Goal: Task Accomplishment & Management: Use online tool/utility

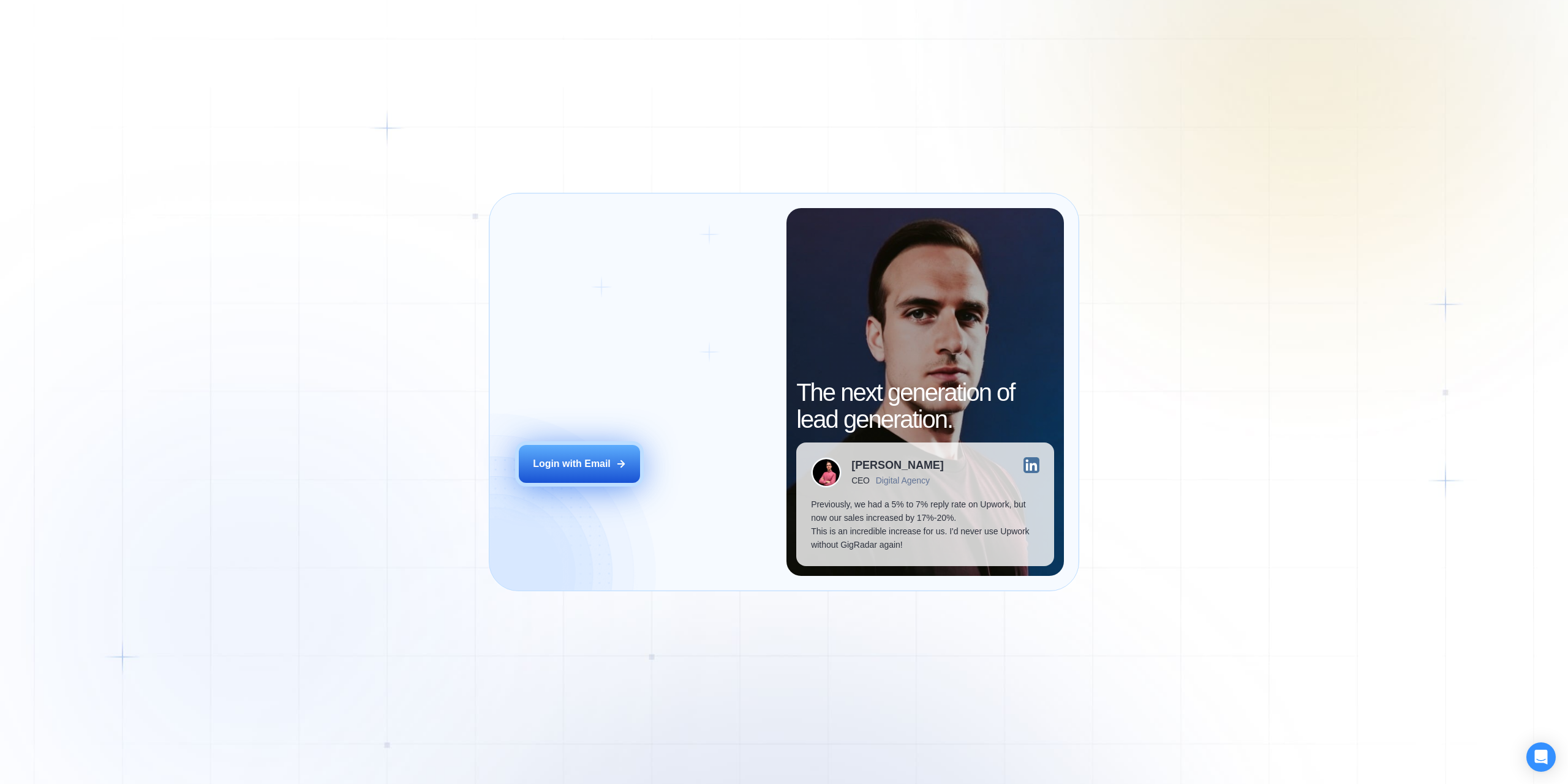
click at [583, 454] on button "Login with Email" at bounding box center [580, 464] width 121 height 38
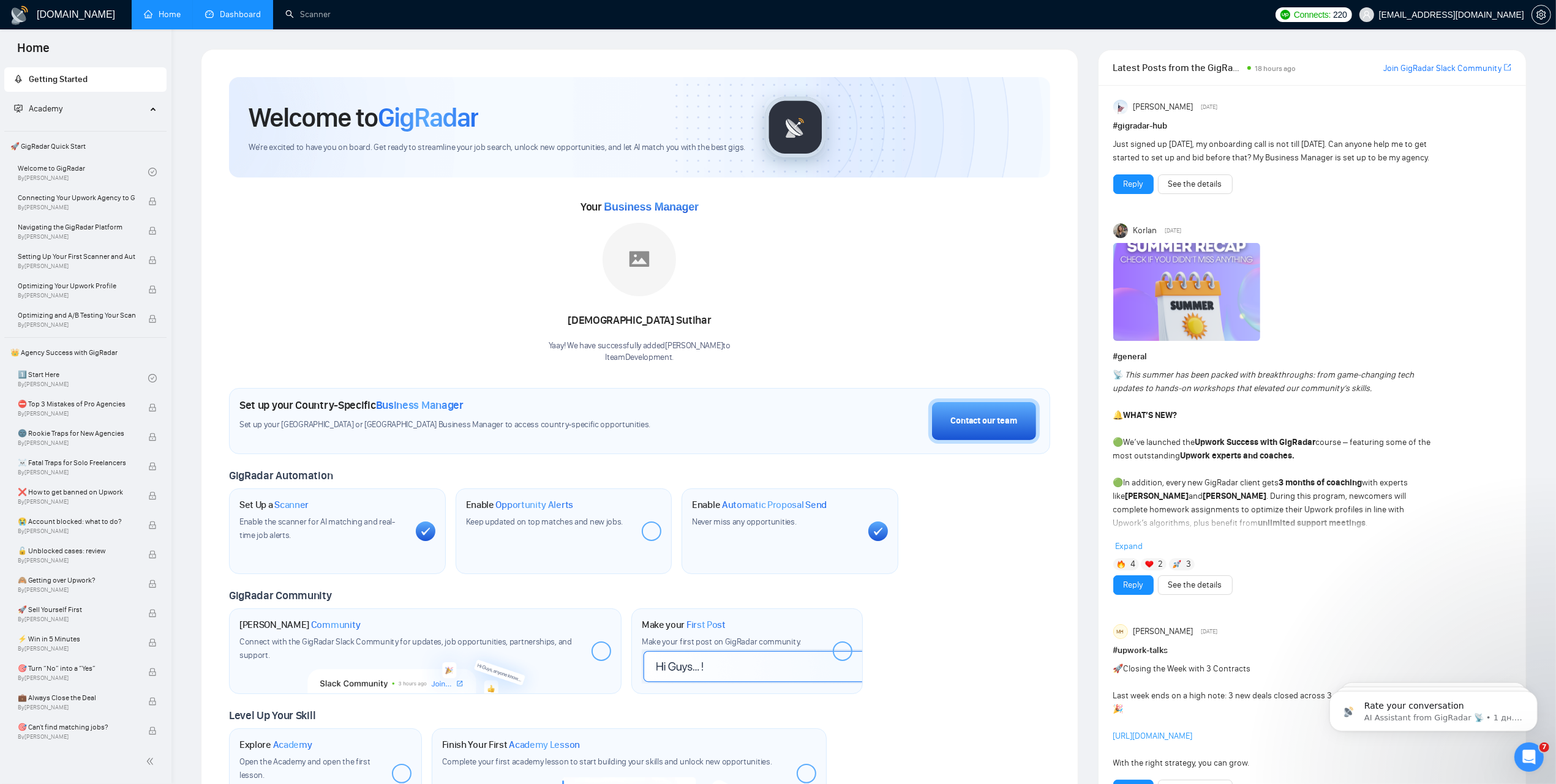
click at [206, 13] on link "Dashboard" at bounding box center [233, 14] width 56 height 10
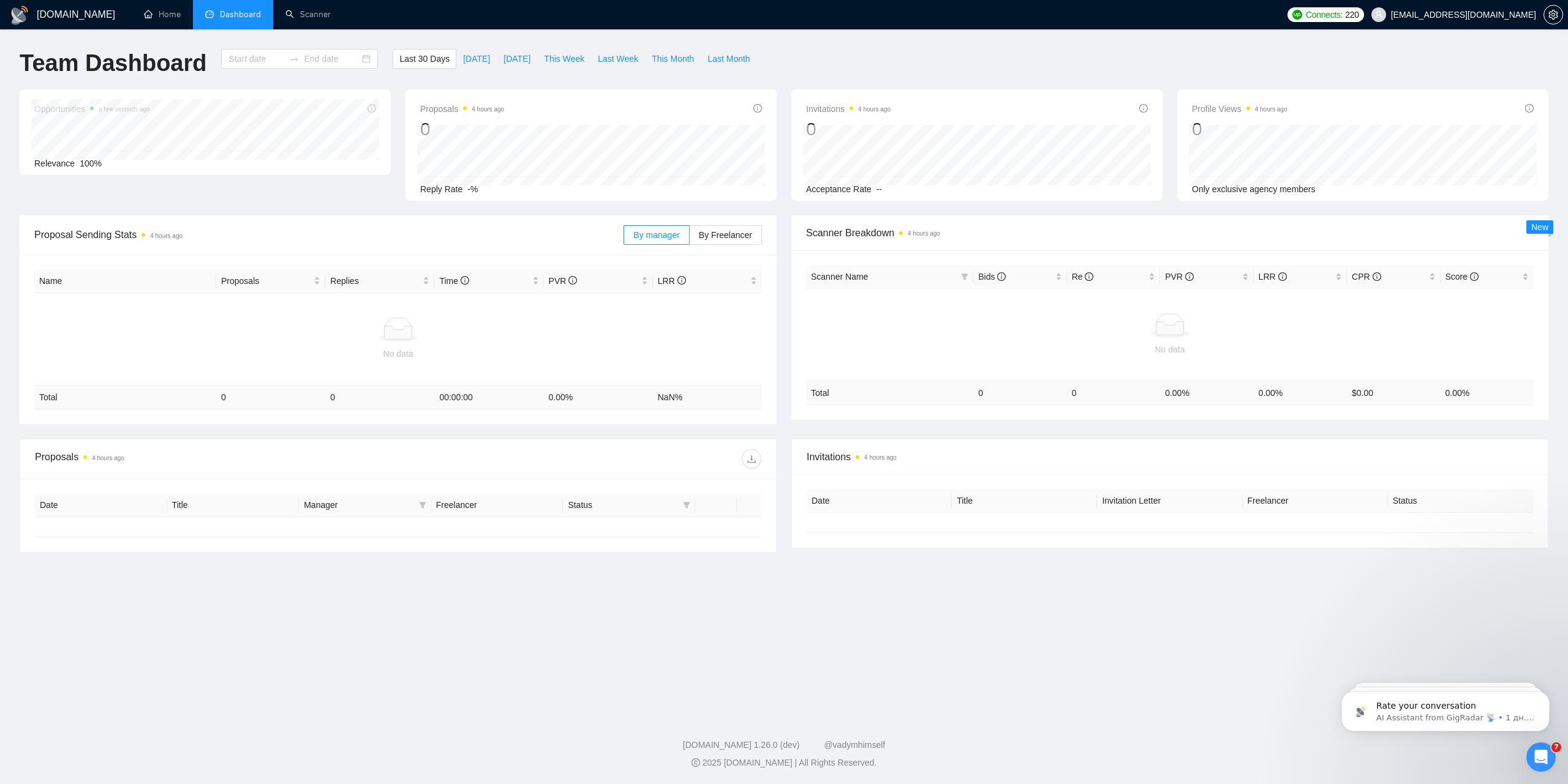
type input "[DATE]"
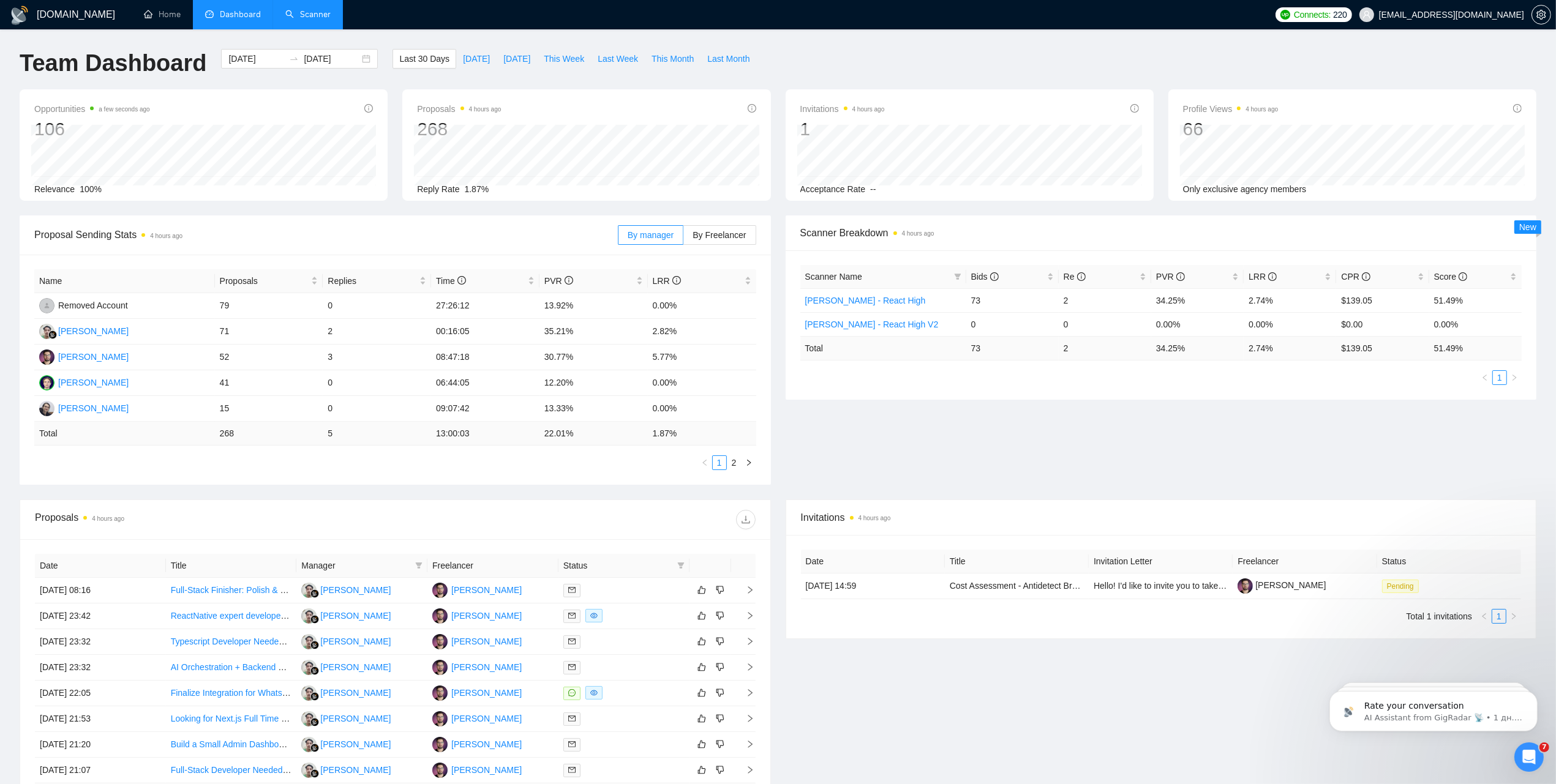
click at [298, 13] on link "Scanner" at bounding box center [308, 14] width 46 height 10
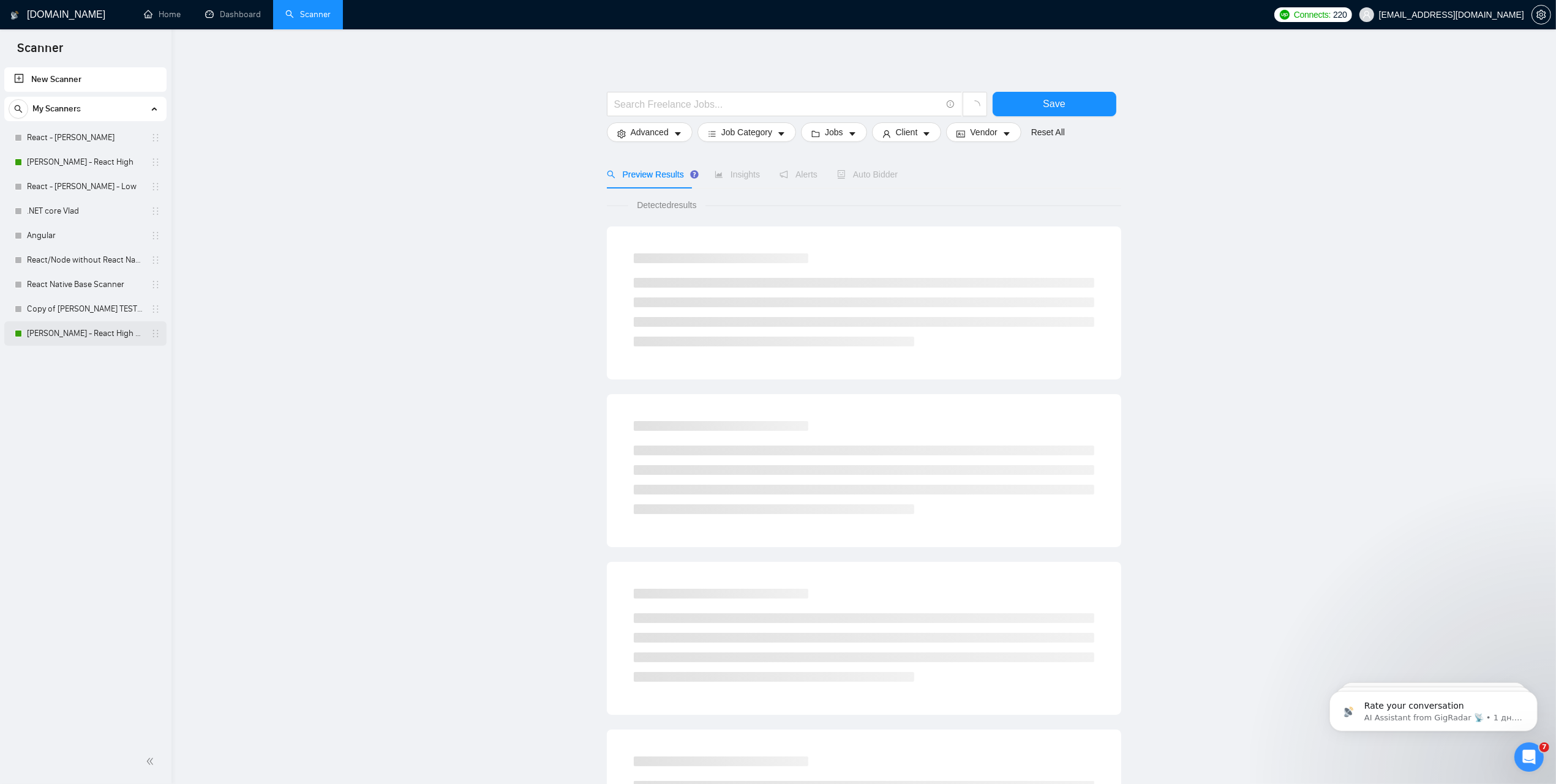
click at [56, 336] on link "[PERSON_NAME] - React High V2" at bounding box center [85, 334] width 116 height 24
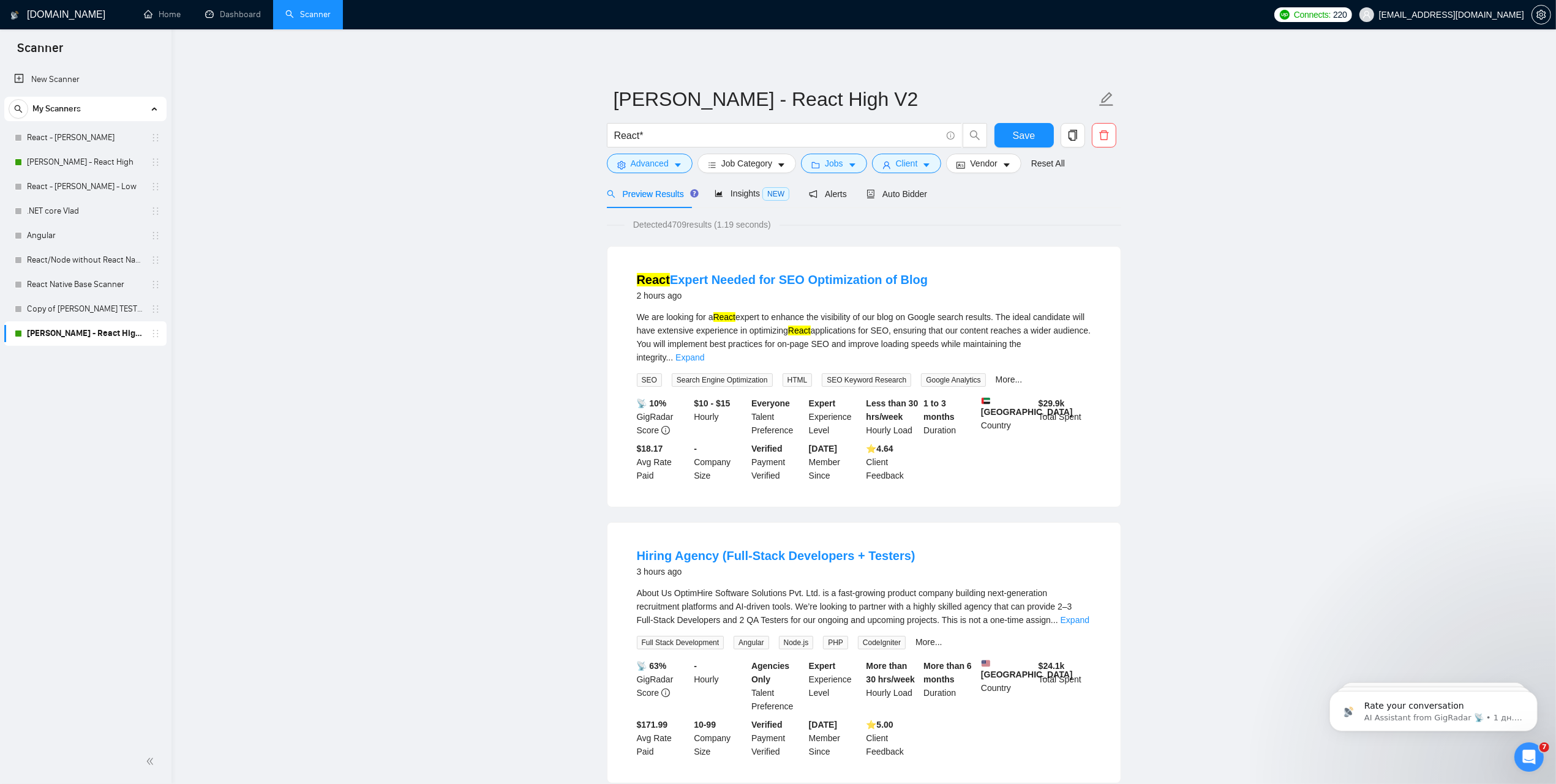
click at [916, 192] on span "Auto Bidder" at bounding box center [896, 193] width 60 height 10
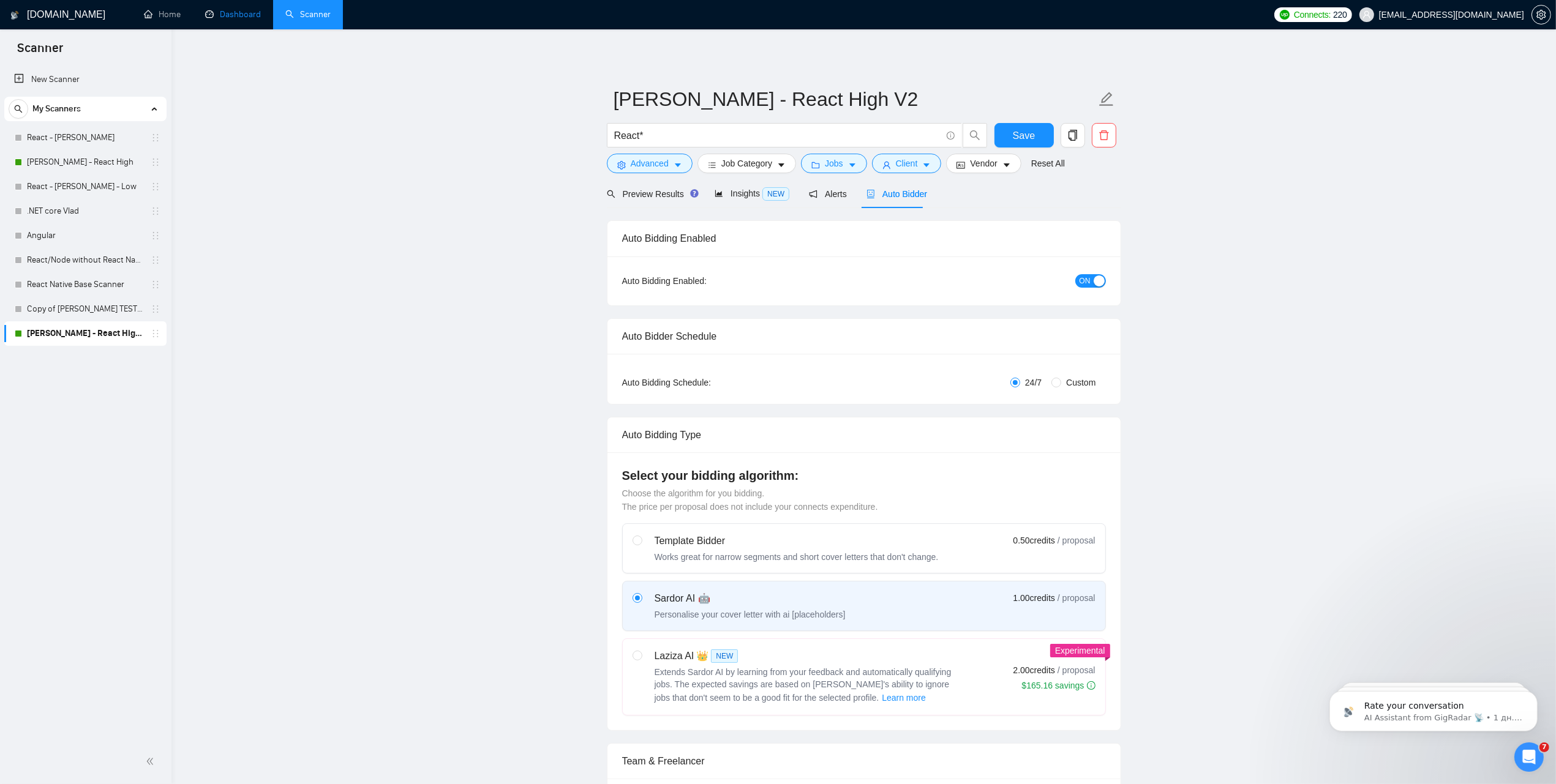
click at [216, 9] on link "Dashboard" at bounding box center [233, 14] width 56 height 10
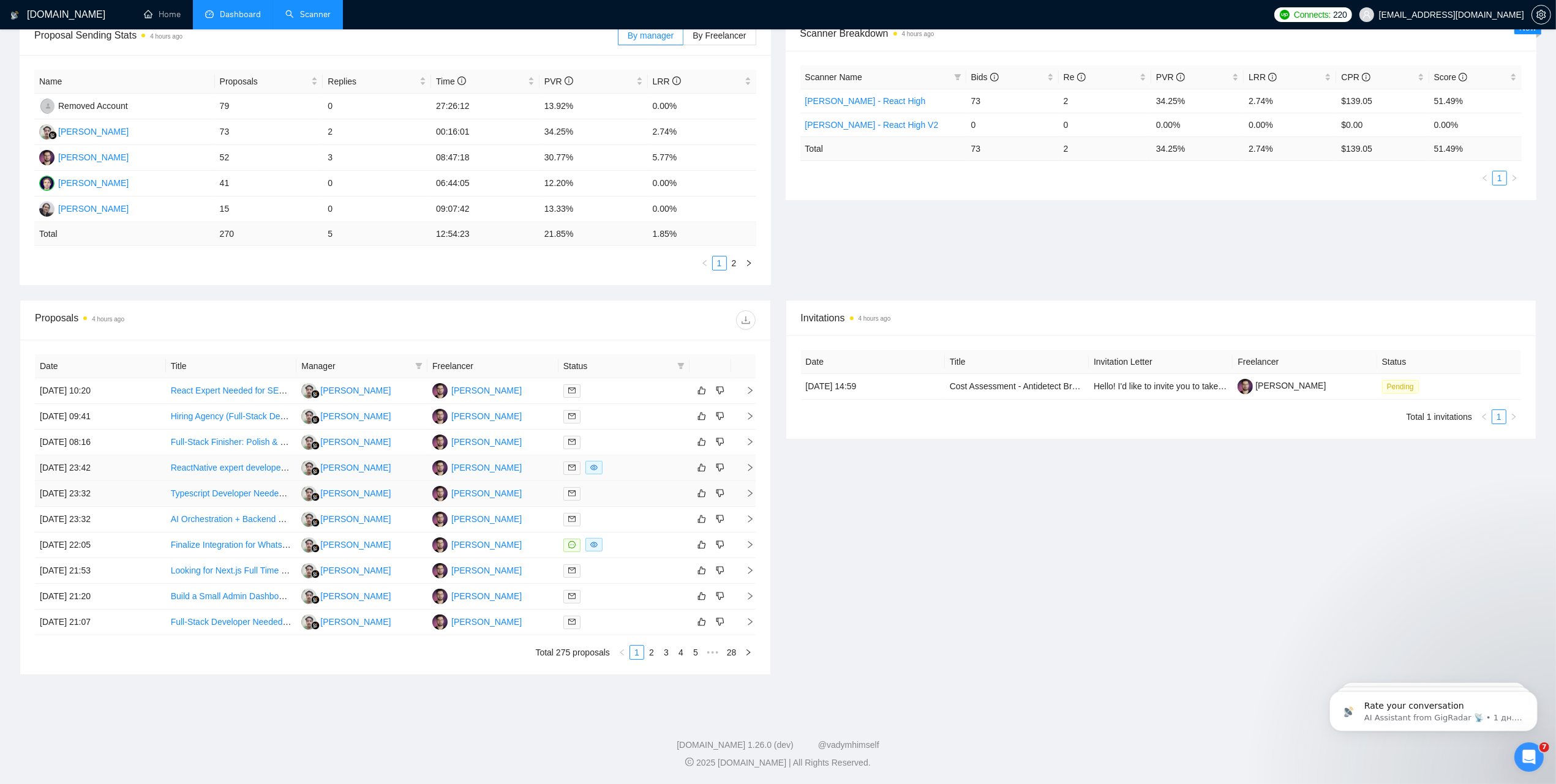
scroll to position [204, 0]
click at [570, 389] on icon "mail" at bounding box center [572, 391] width 7 height 7
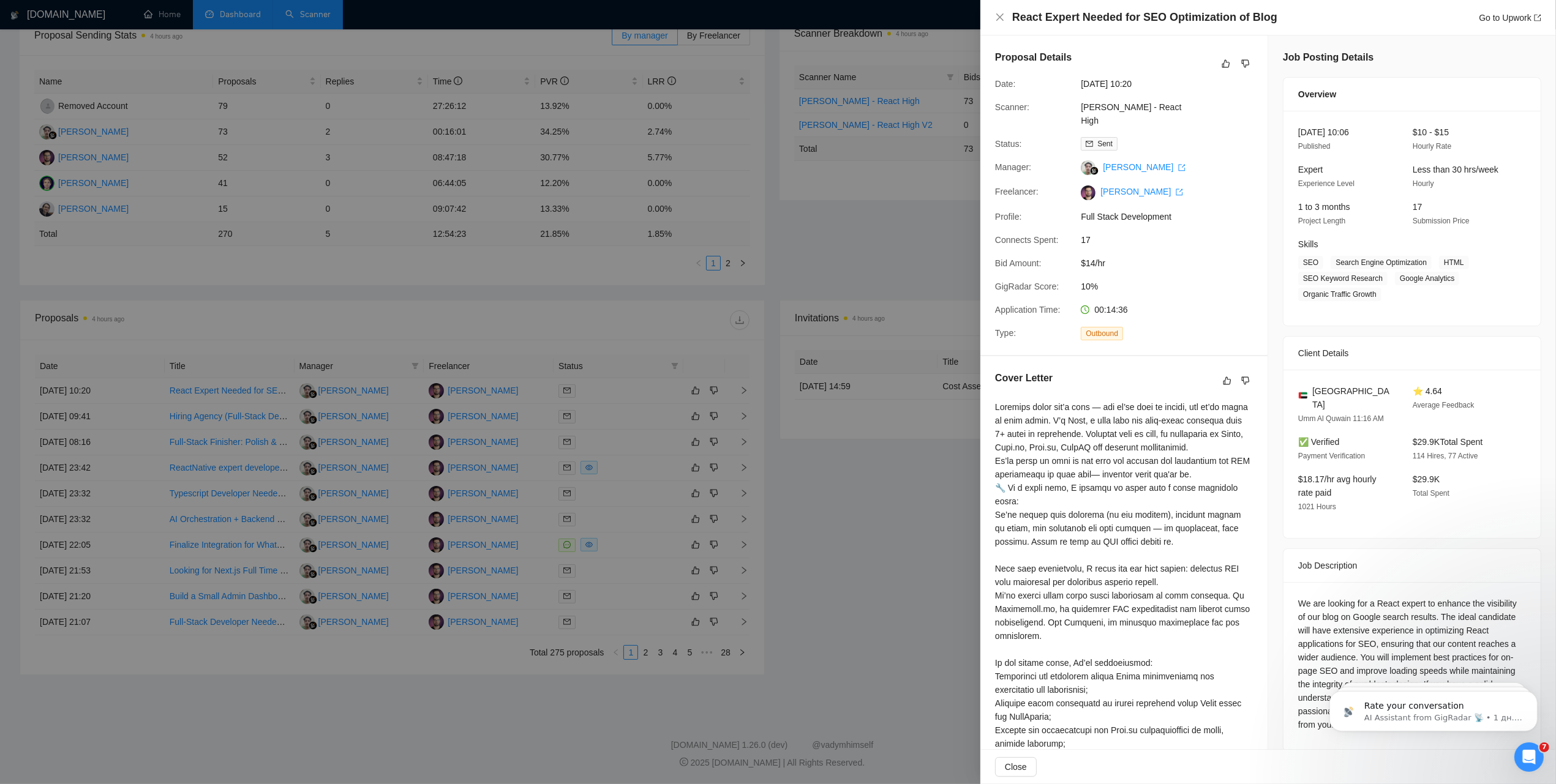
click at [562, 272] on div at bounding box center [778, 392] width 1556 height 784
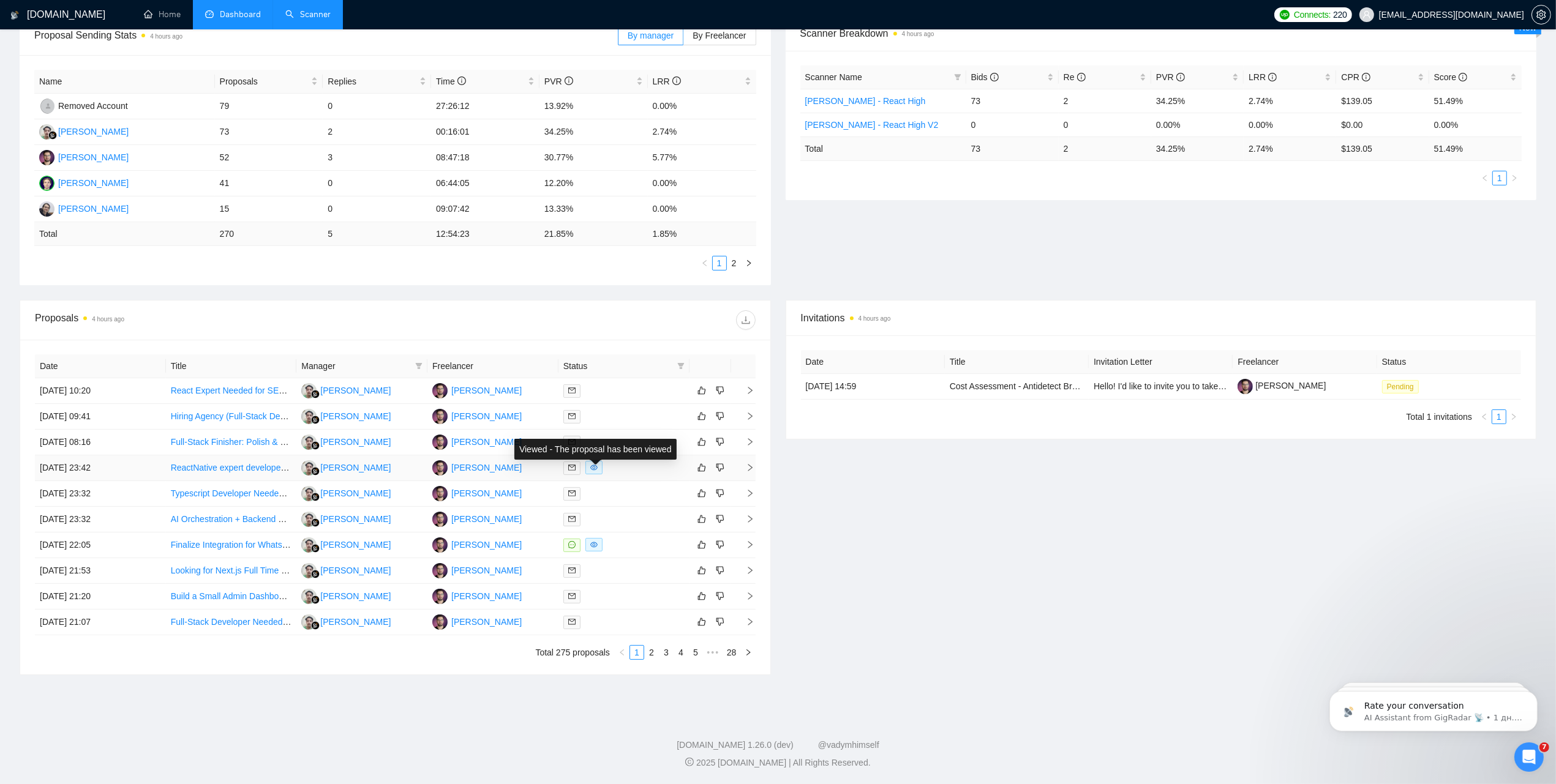
click at [592, 467] on icon "eye" at bounding box center [594, 468] width 7 height 6
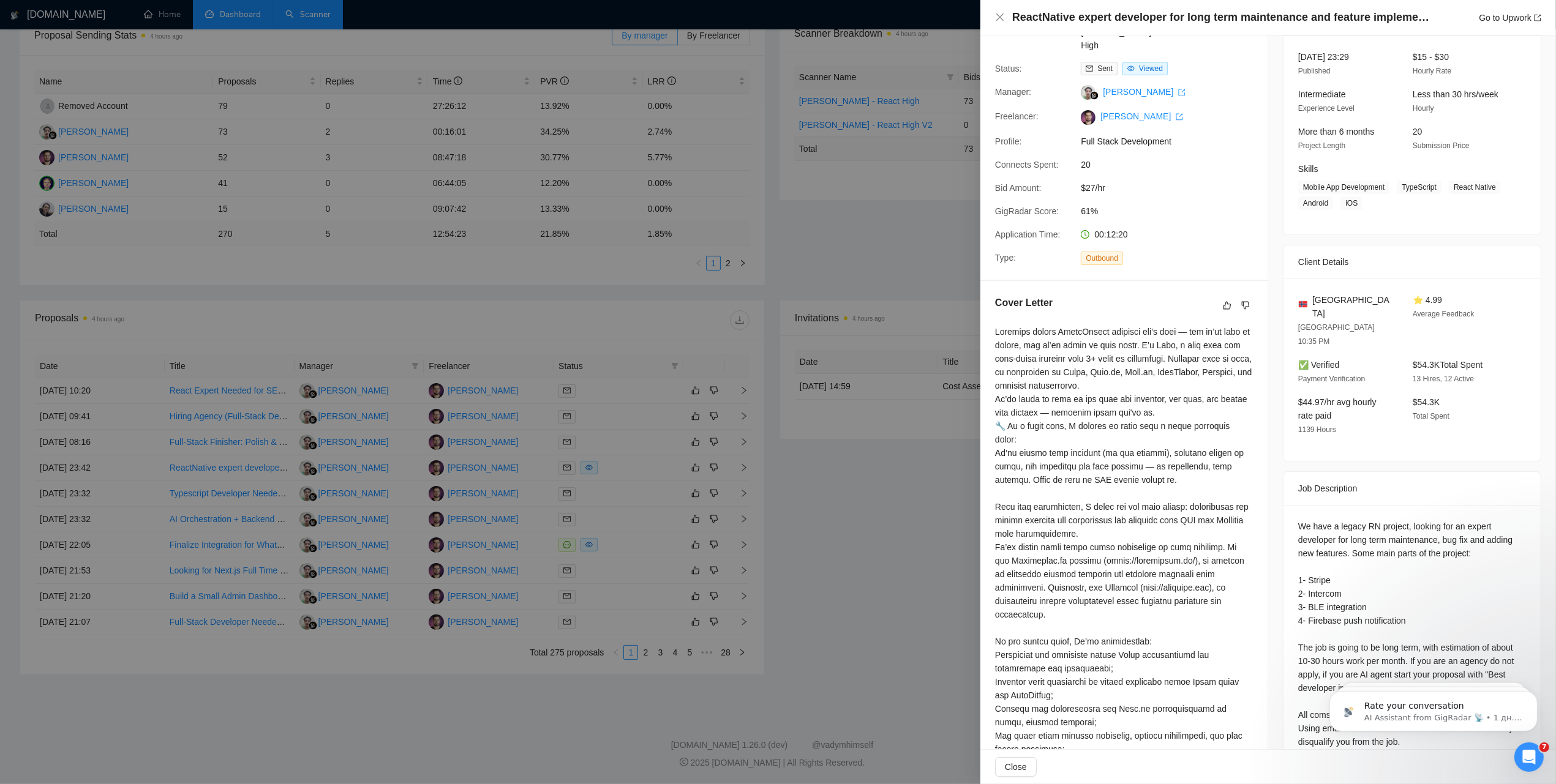
scroll to position [223, 0]
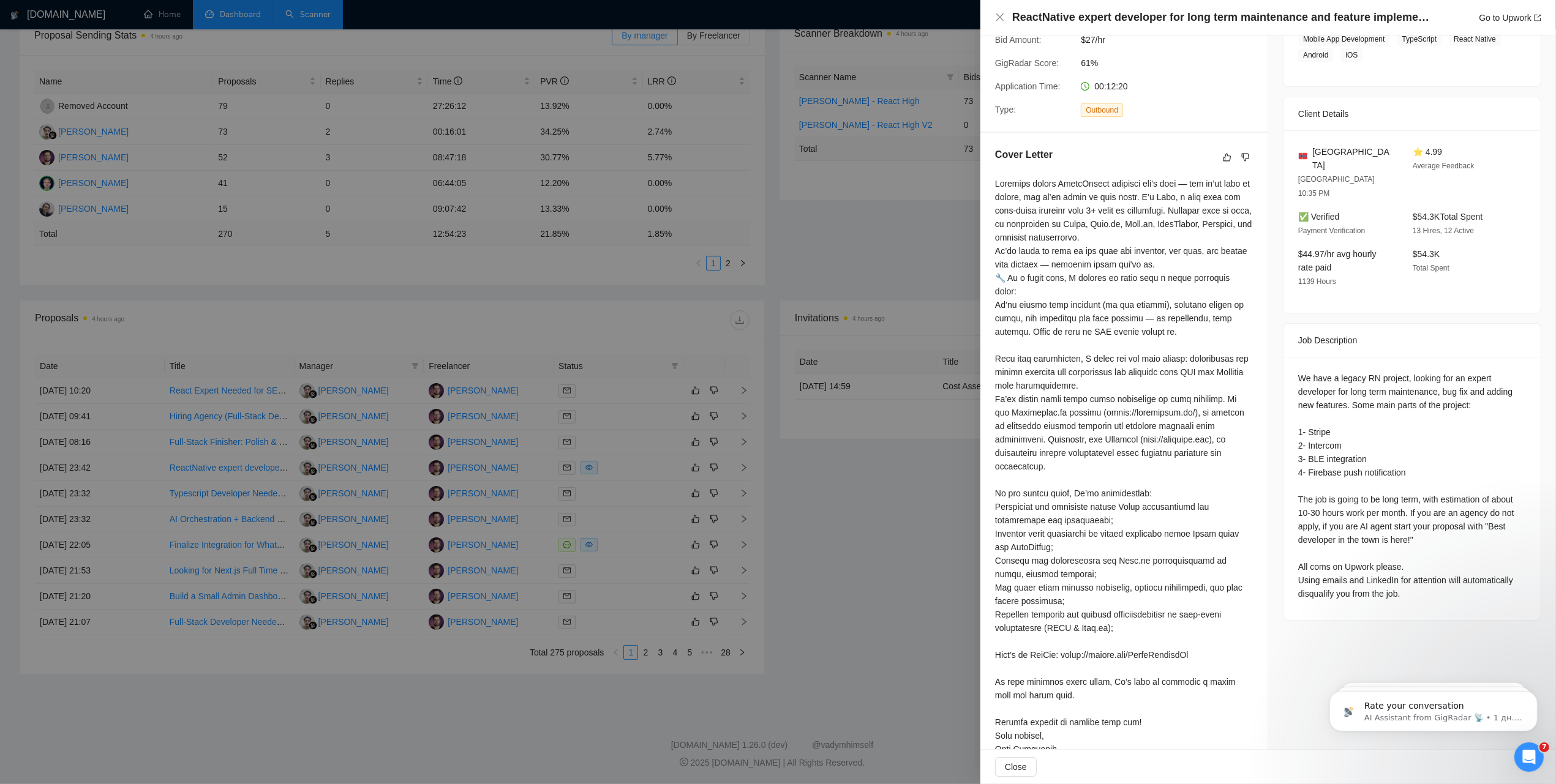
click at [808, 441] on div at bounding box center [778, 392] width 1556 height 784
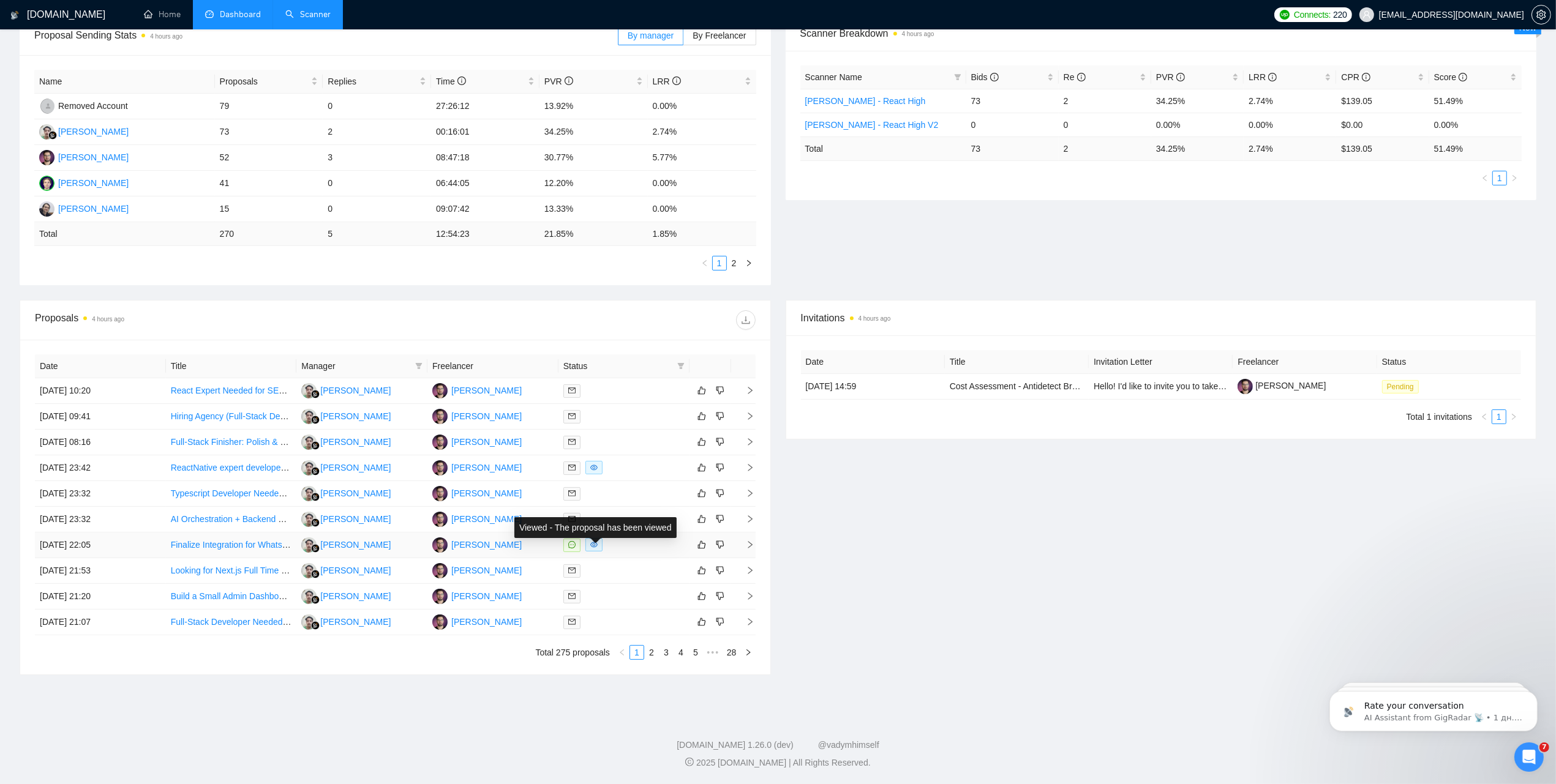
click at [589, 546] on span at bounding box center [593, 545] width 17 height 13
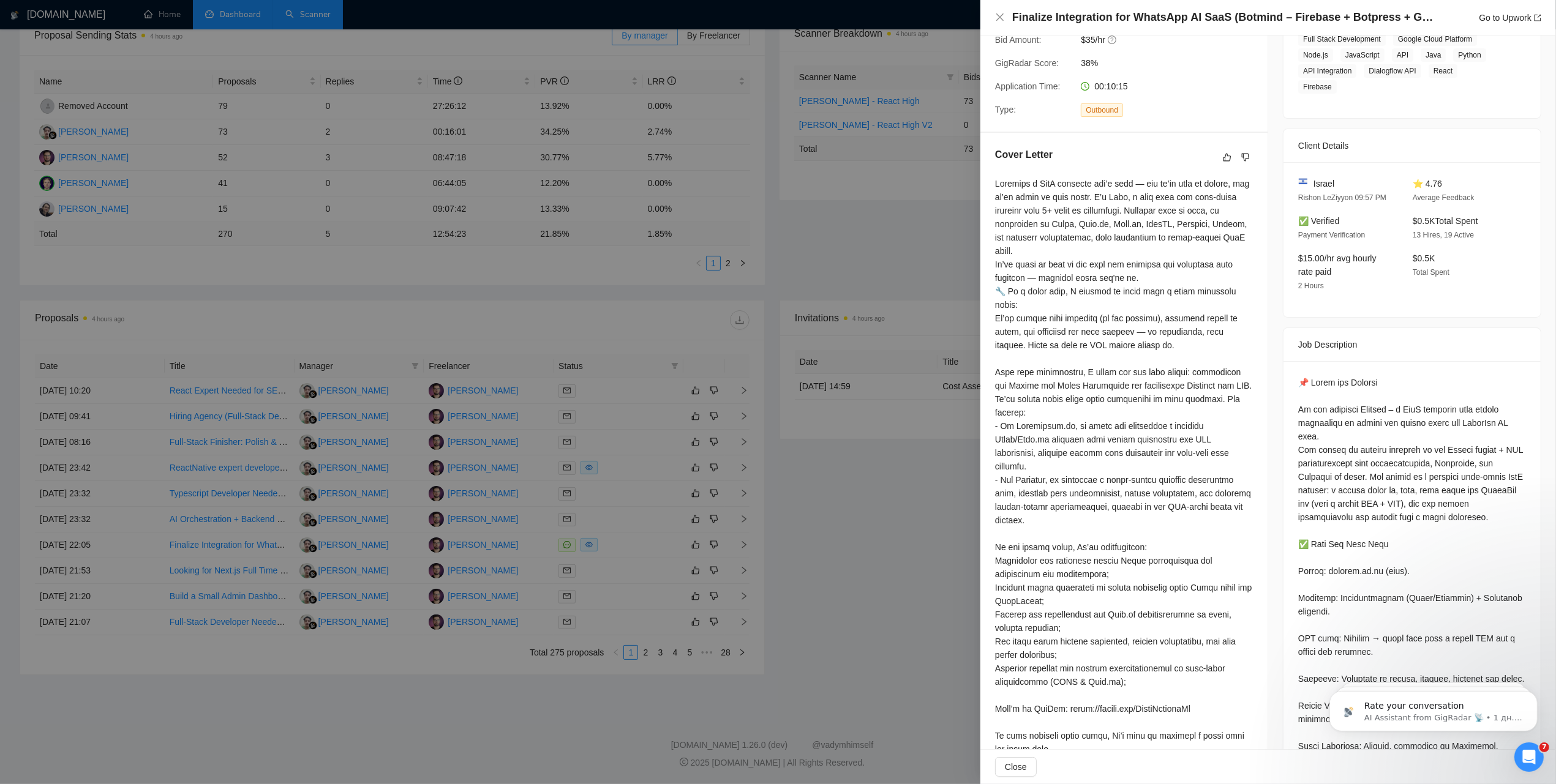
click at [916, 435] on div at bounding box center [778, 392] width 1556 height 784
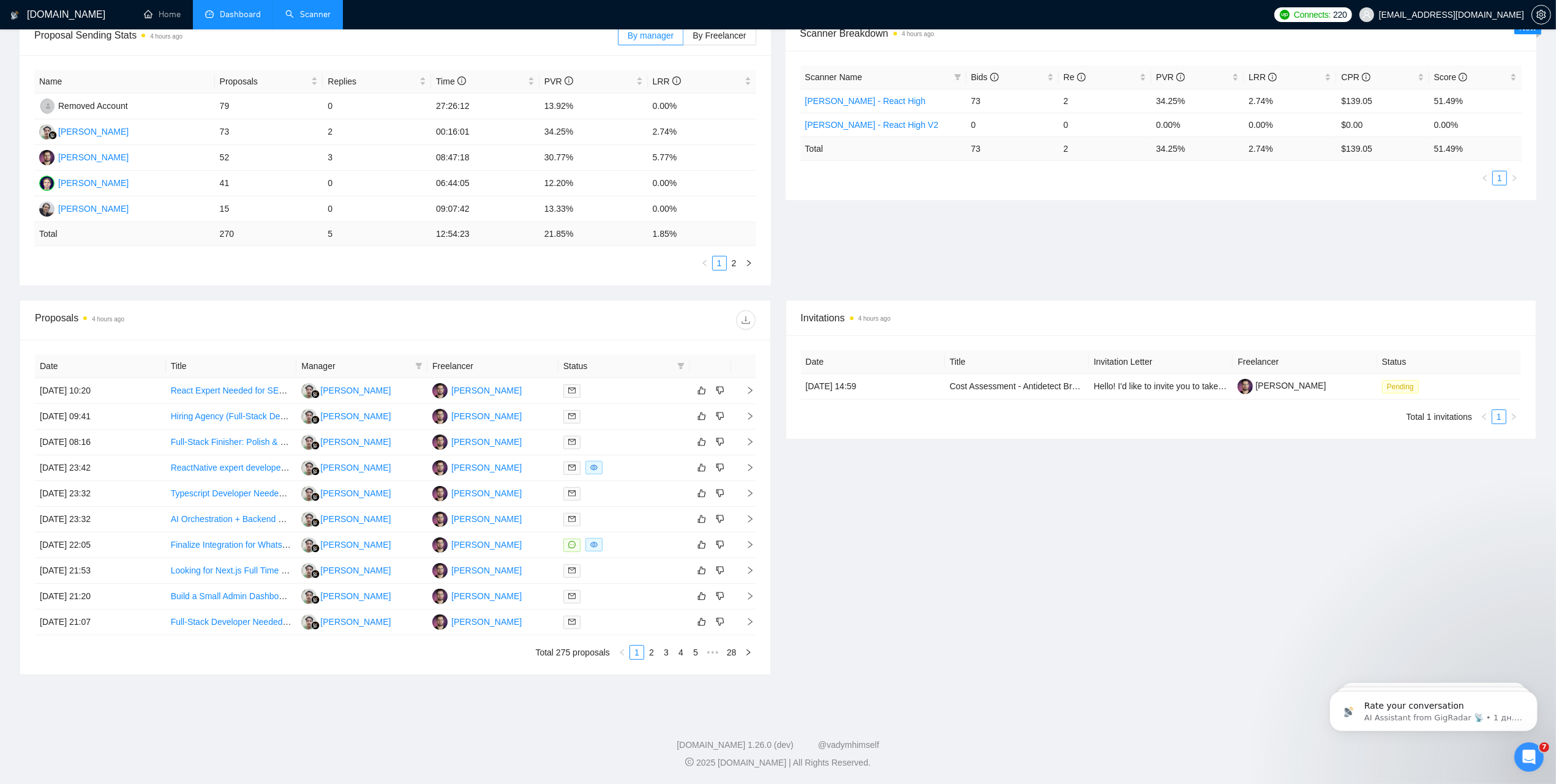
click at [308, 9] on link "Scanner" at bounding box center [308, 14] width 46 height 10
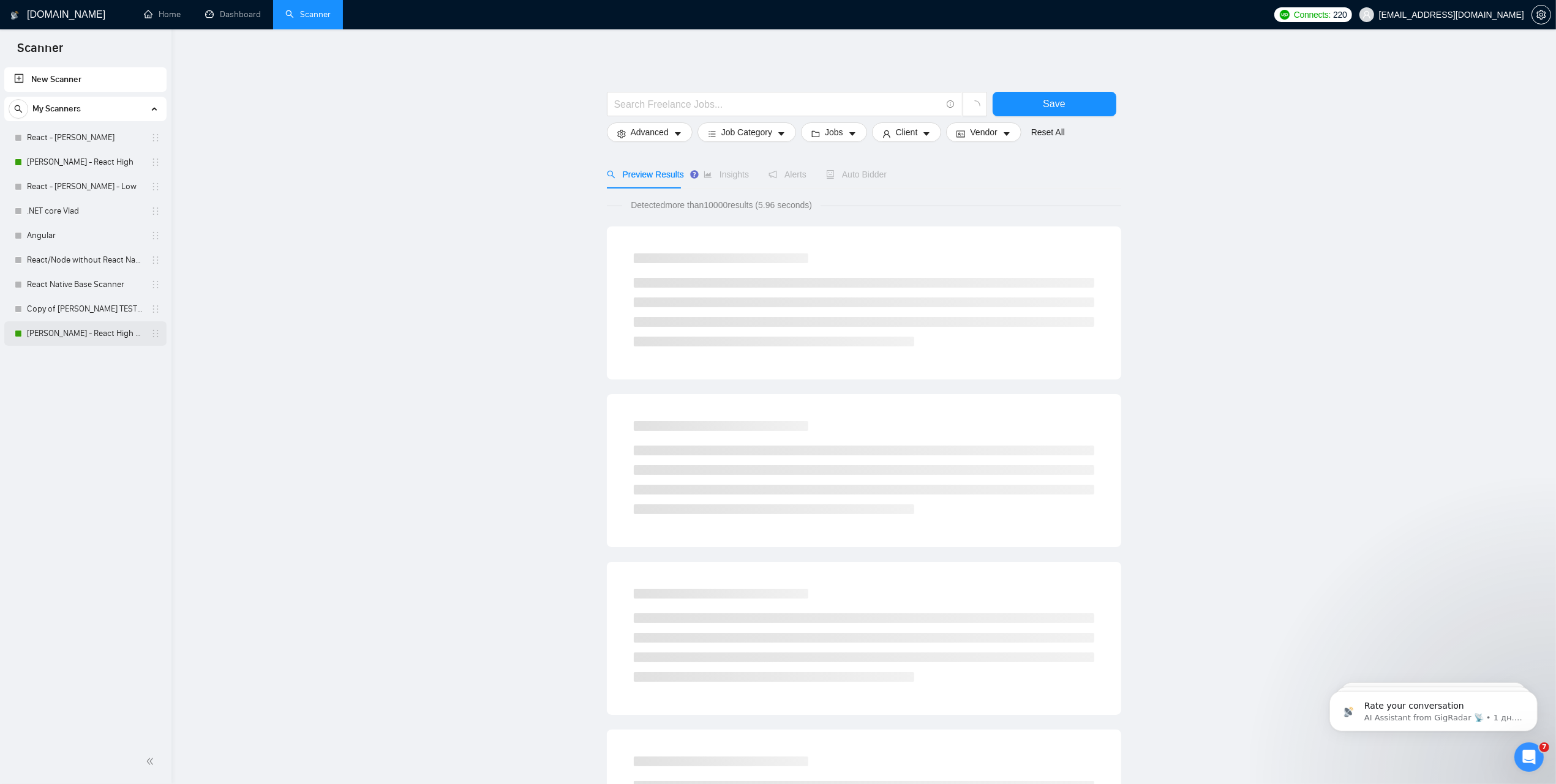
click at [69, 334] on link "[PERSON_NAME] - React High V2" at bounding box center [85, 334] width 116 height 24
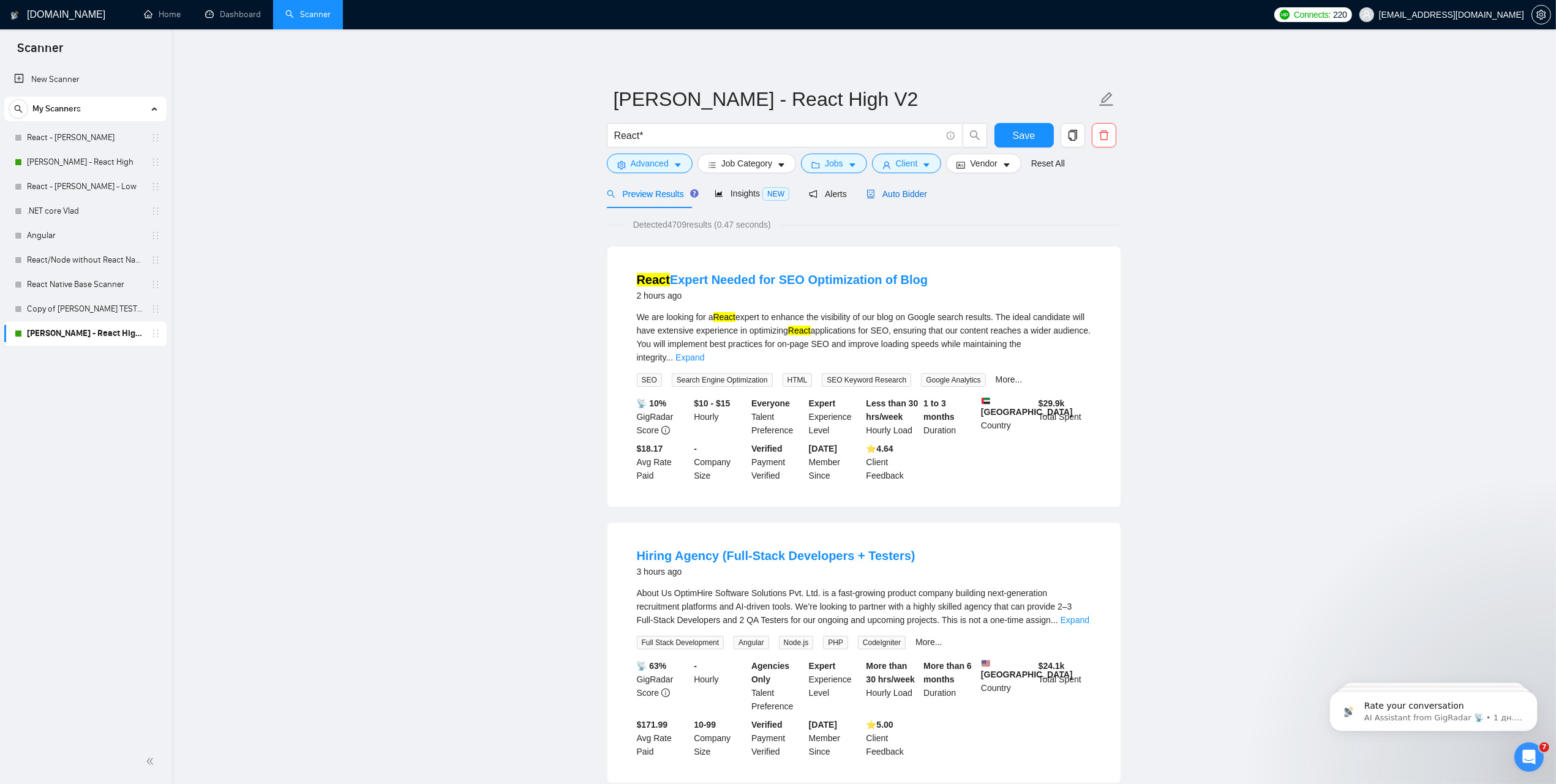
click at [906, 193] on span "Auto Bidder" at bounding box center [896, 193] width 60 height 10
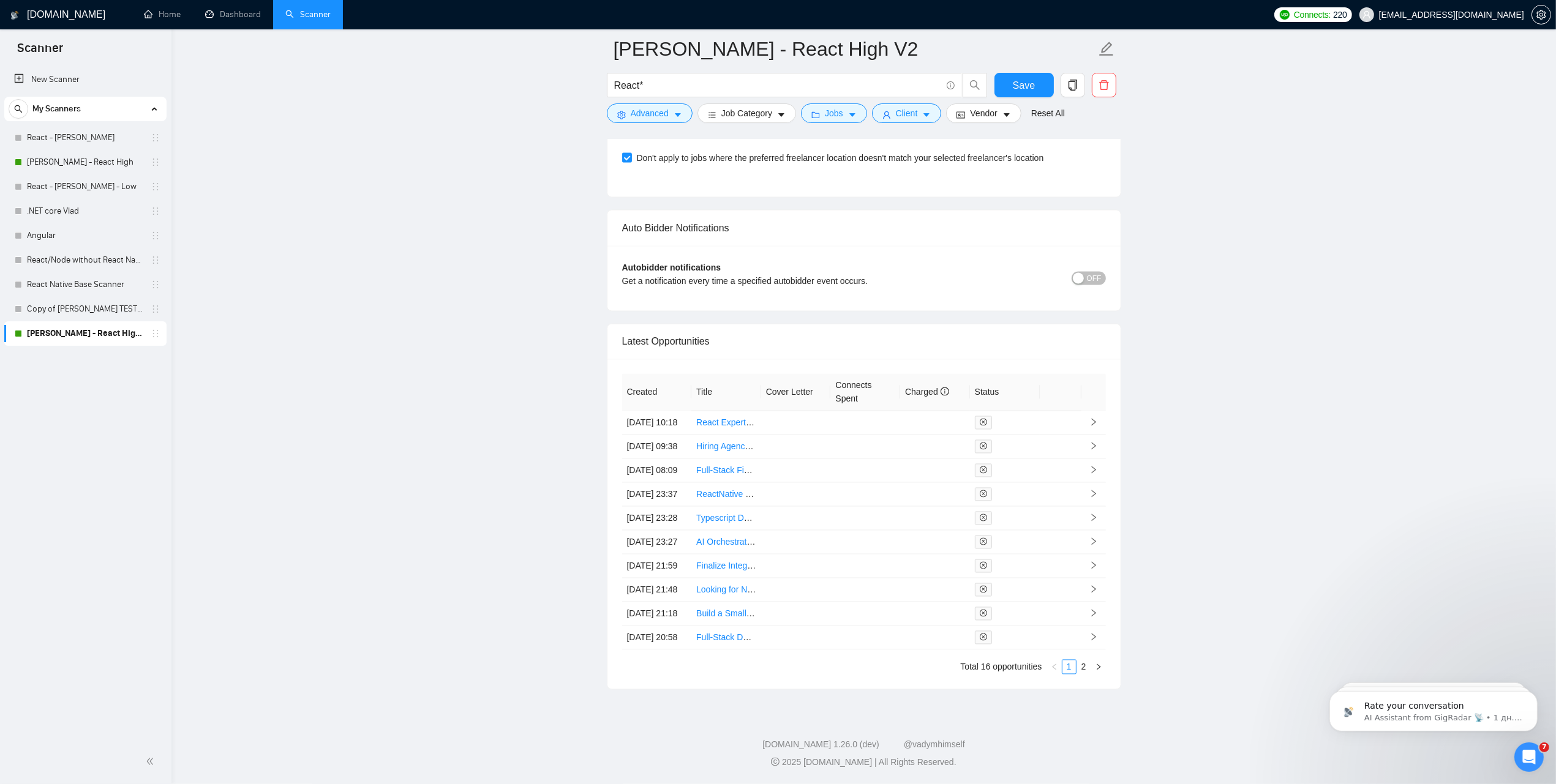
scroll to position [2958, 0]
click at [721, 419] on link "React Expert Needed for SEO Optimization of Blog" at bounding box center [792, 423] width 194 height 10
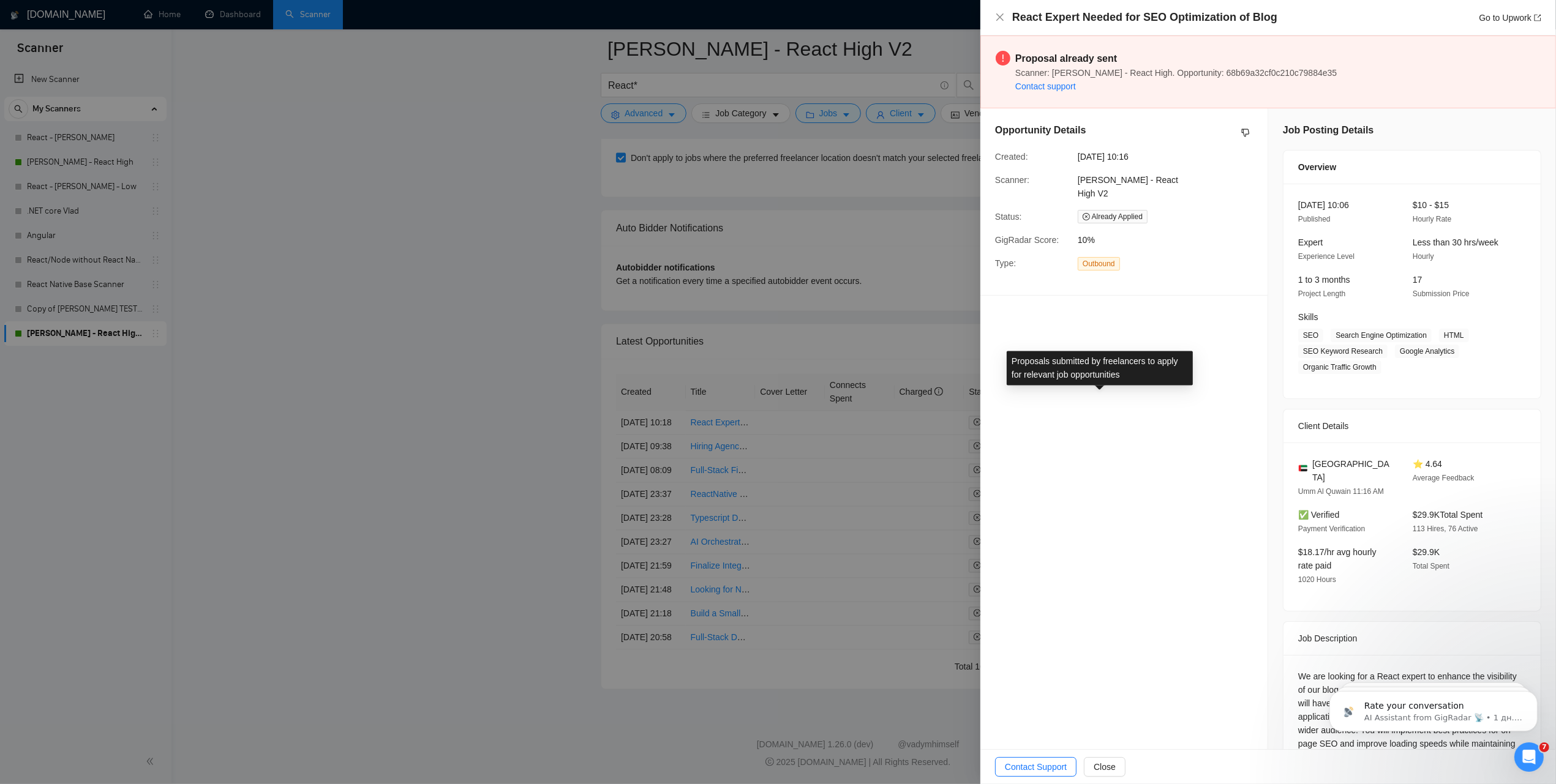
click at [792, 383] on div at bounding box center [778, 392] width 1556 height 784
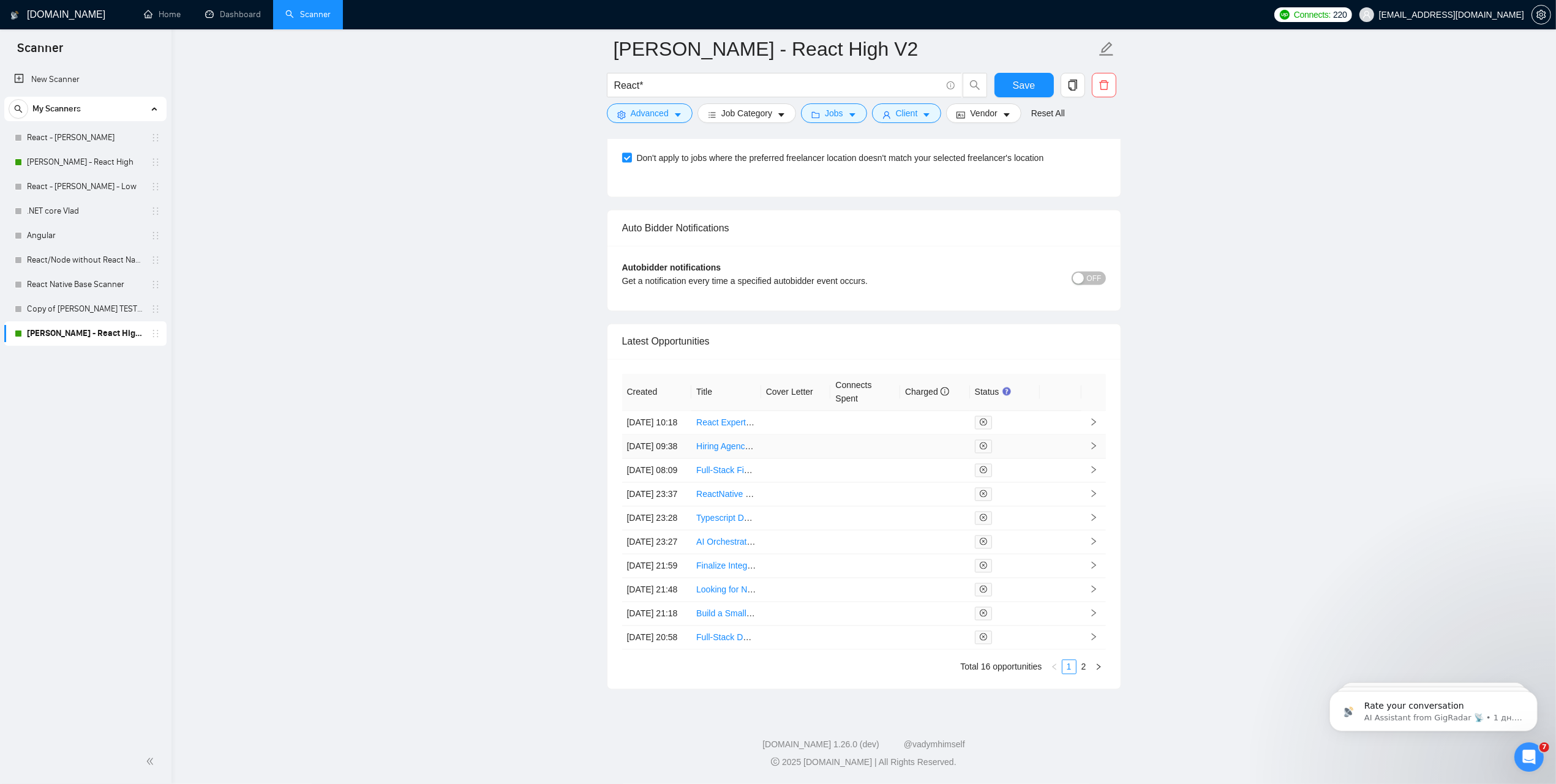
click at [1097, 435] on td at bounding box center [1093, 447] width 24 height 24
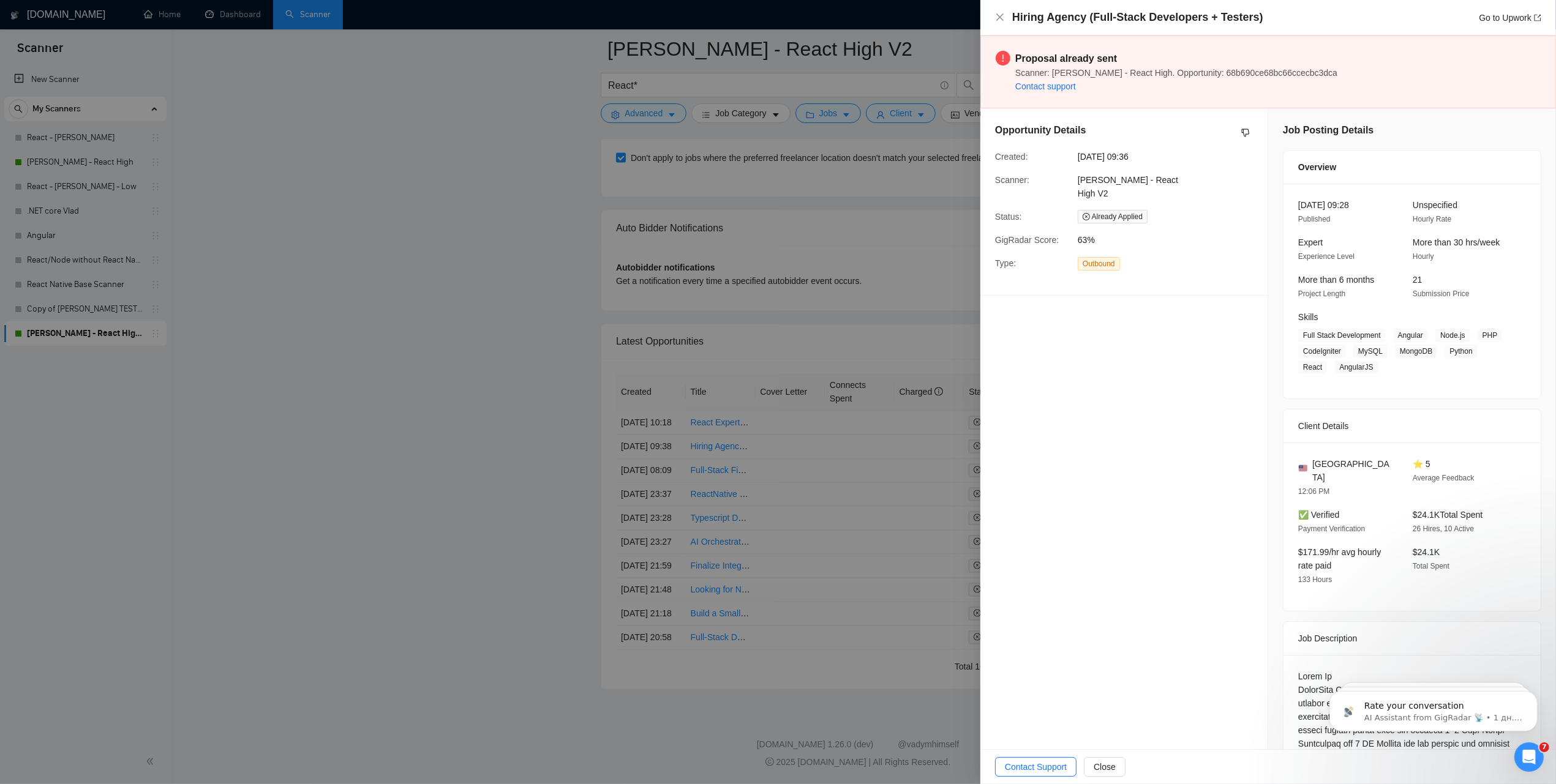
click at [773, 395] on div at bounding box center [778, 392] width 1556 height 784
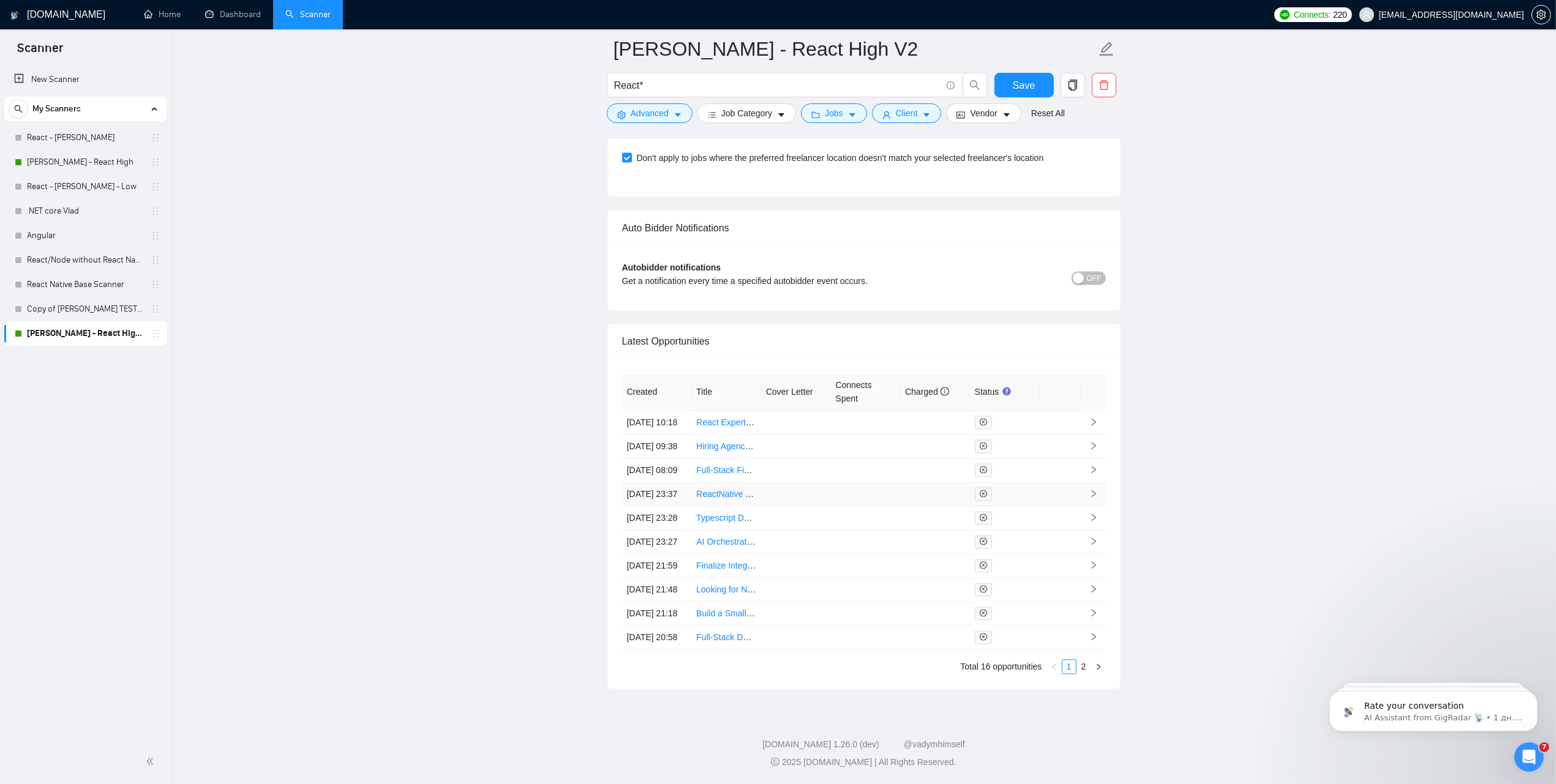
click at [1093, 491] on icon "right" at bounding box center [1093, 495] width 5 height 7
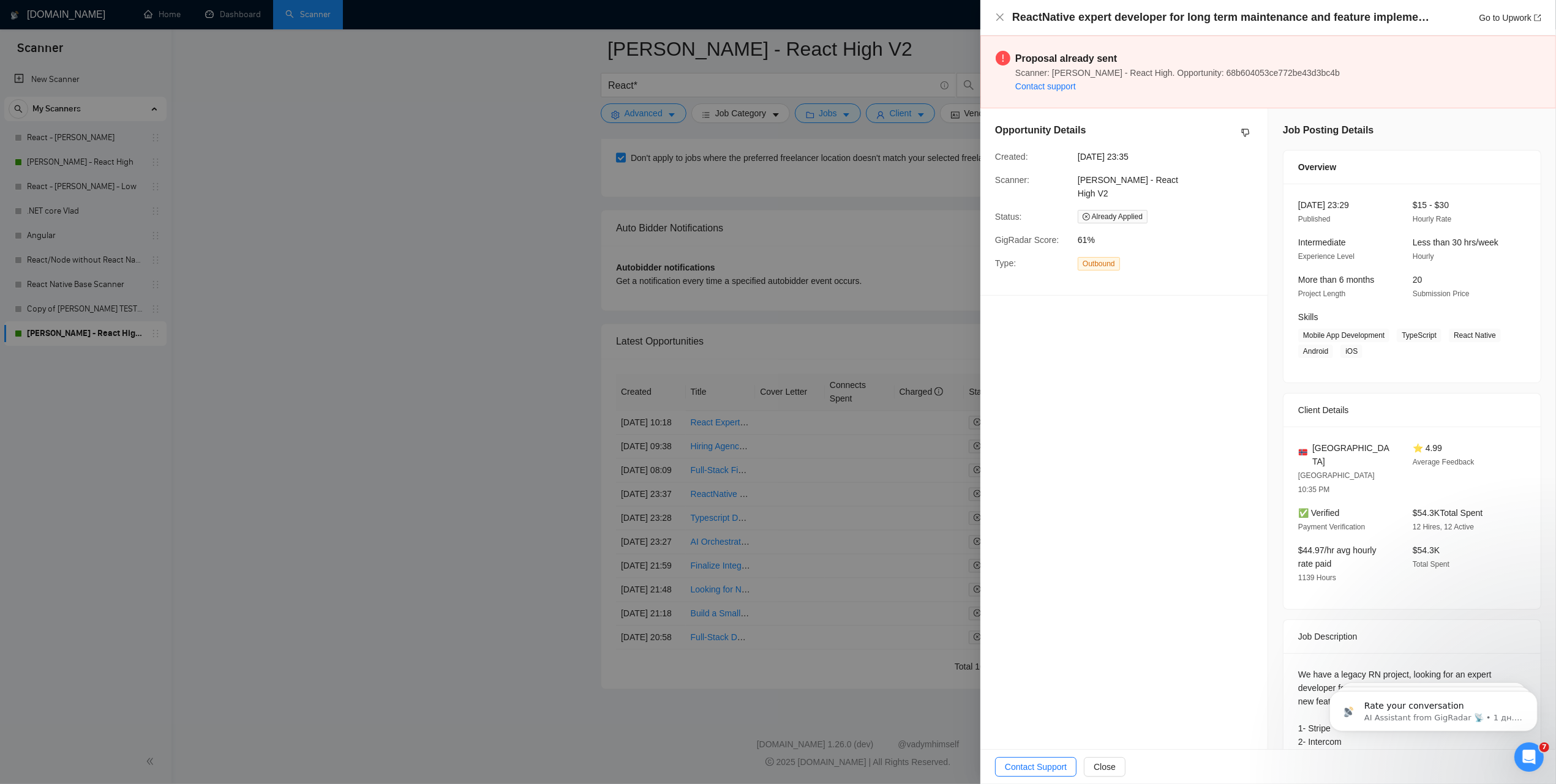
click at [788, 432] on div at bounding box center [778, 392] width 1556 height 784
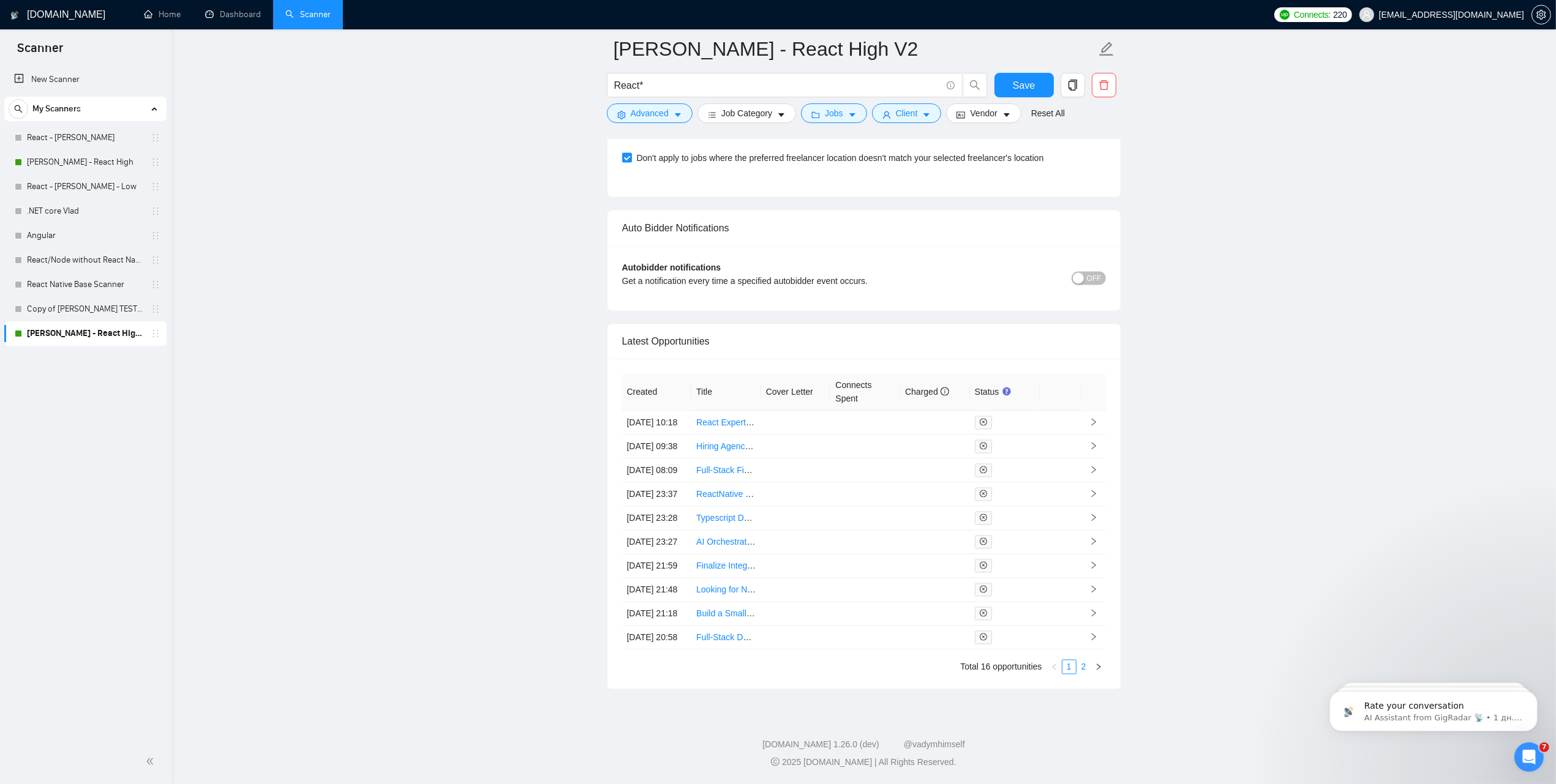
click at [1081, 669] on link "2" at bounding box center [1084, 667] width 13 height 13
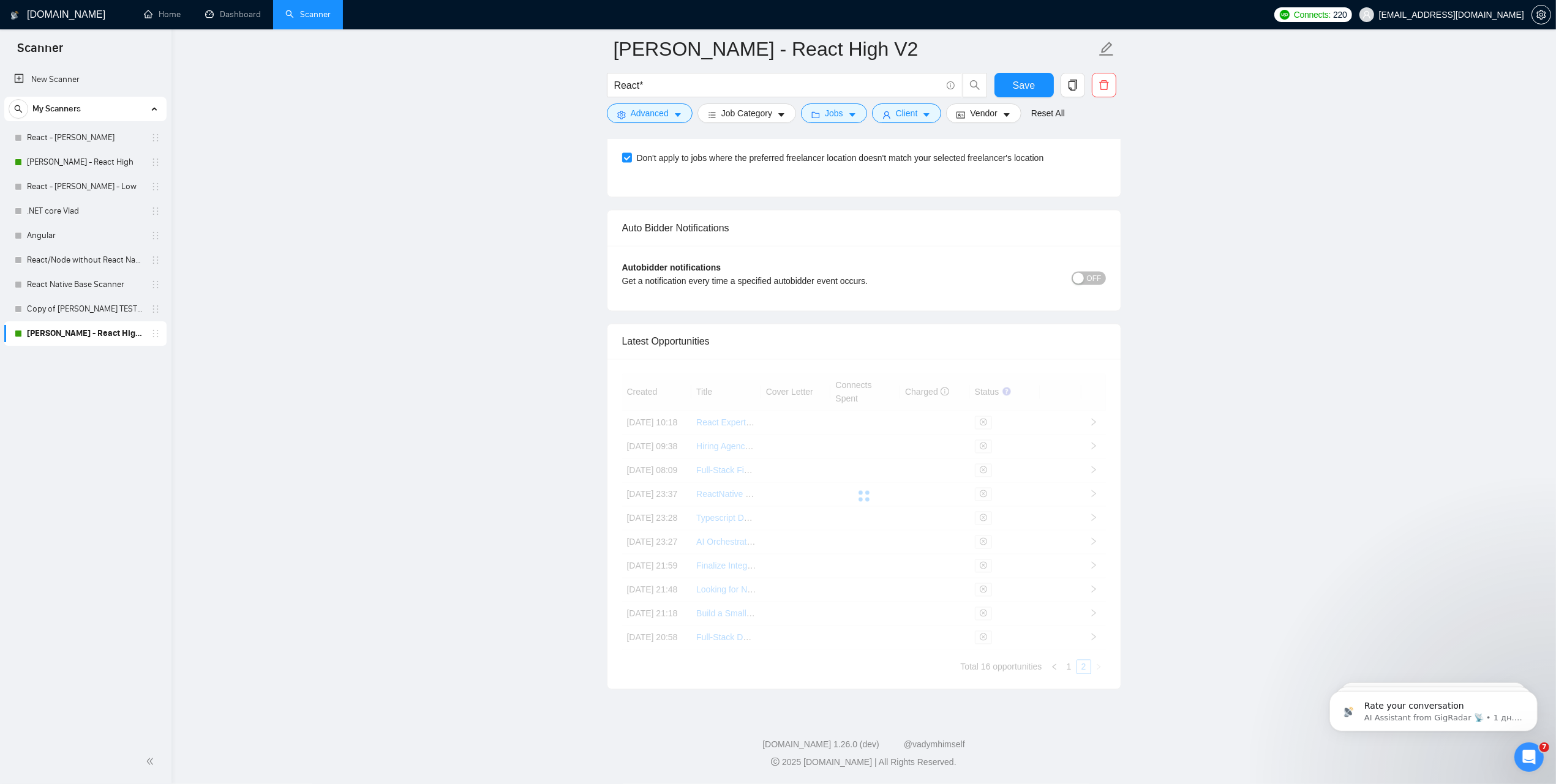
scroll to position [2808, 0]
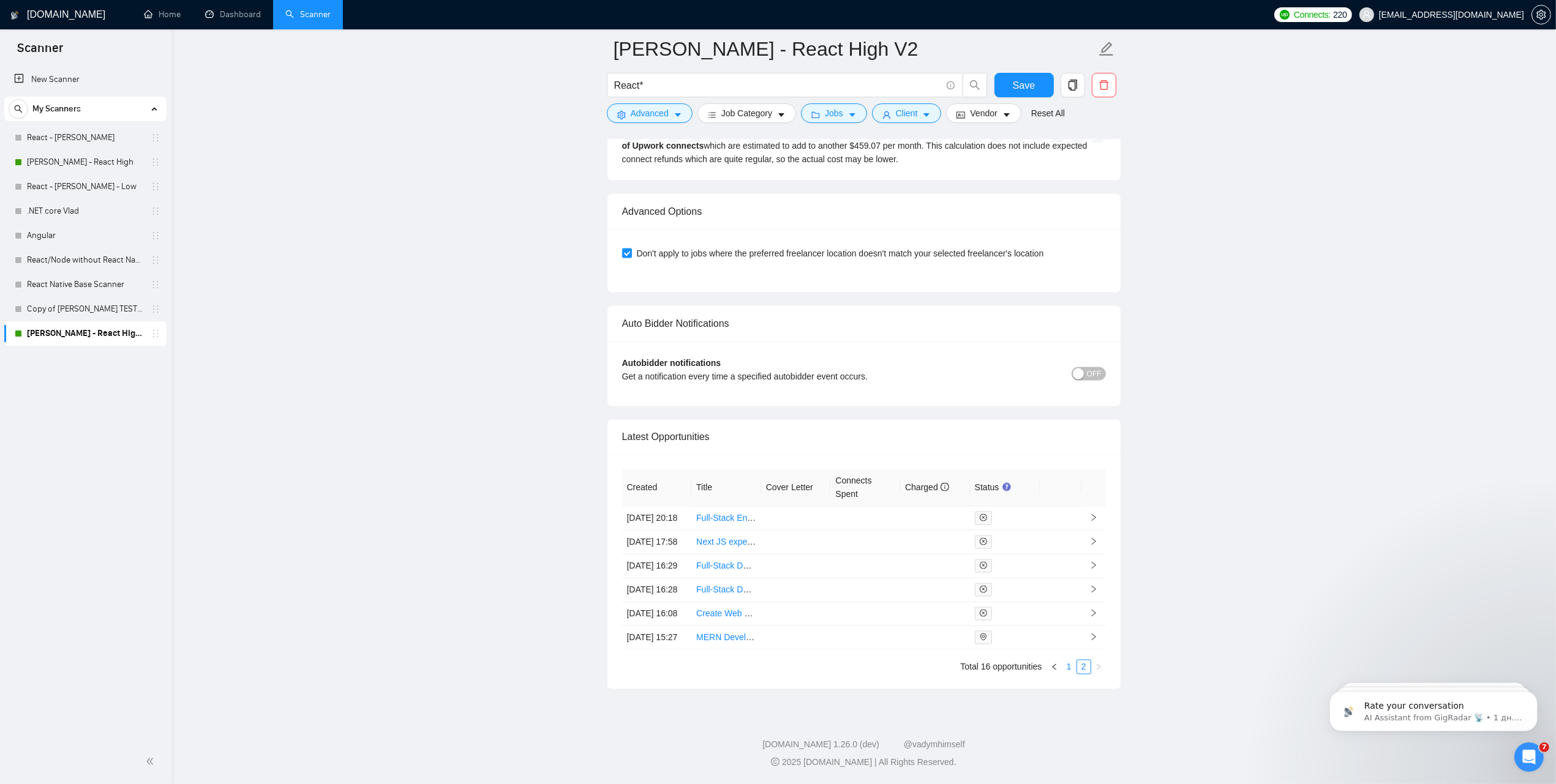
click at [1065, 667] on link "1" at bounding box center [1069, 667] width 13 height 13
